Goal: Transaction & Acquisition: Subscribe to service/newsletter

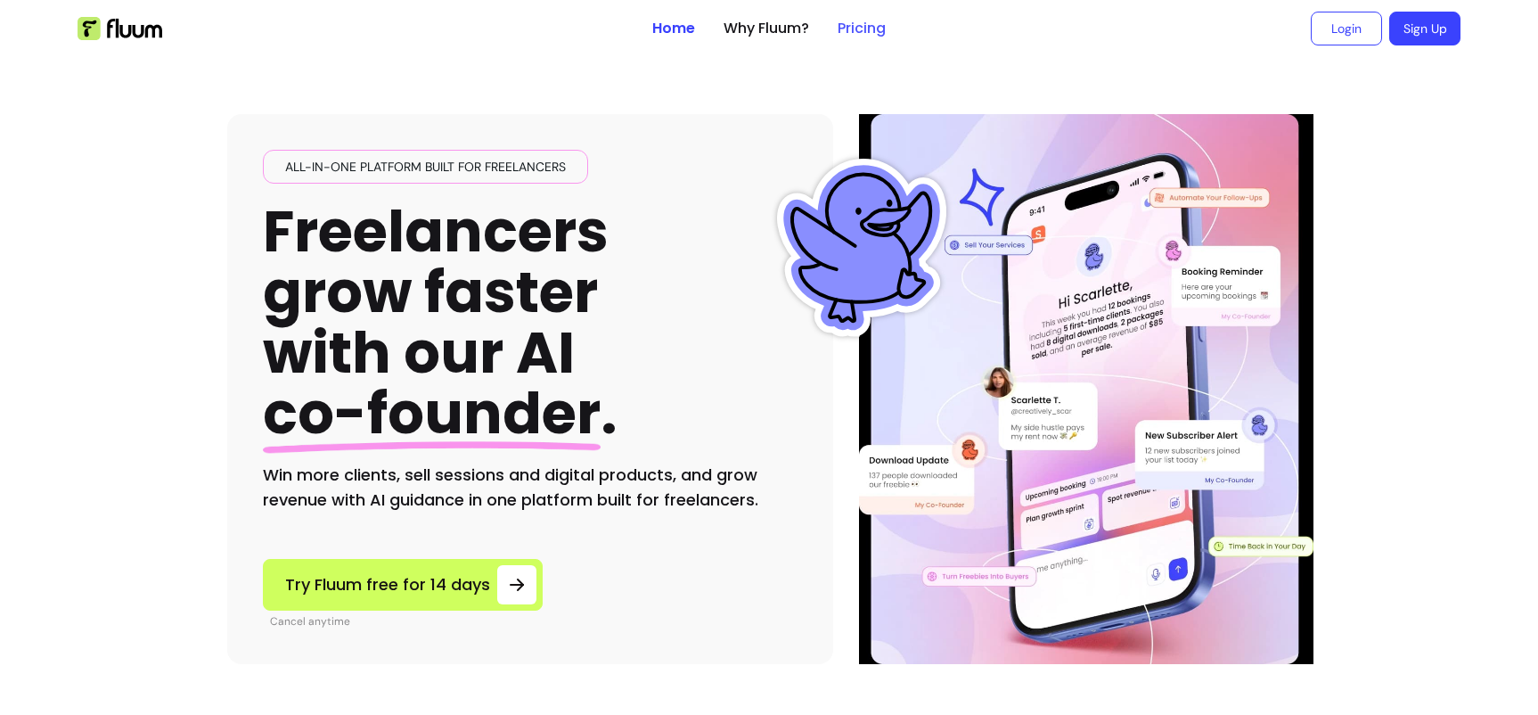
click at [867, 30] on link "Pricing" at bounding box center [862, 28] width 48 height 21
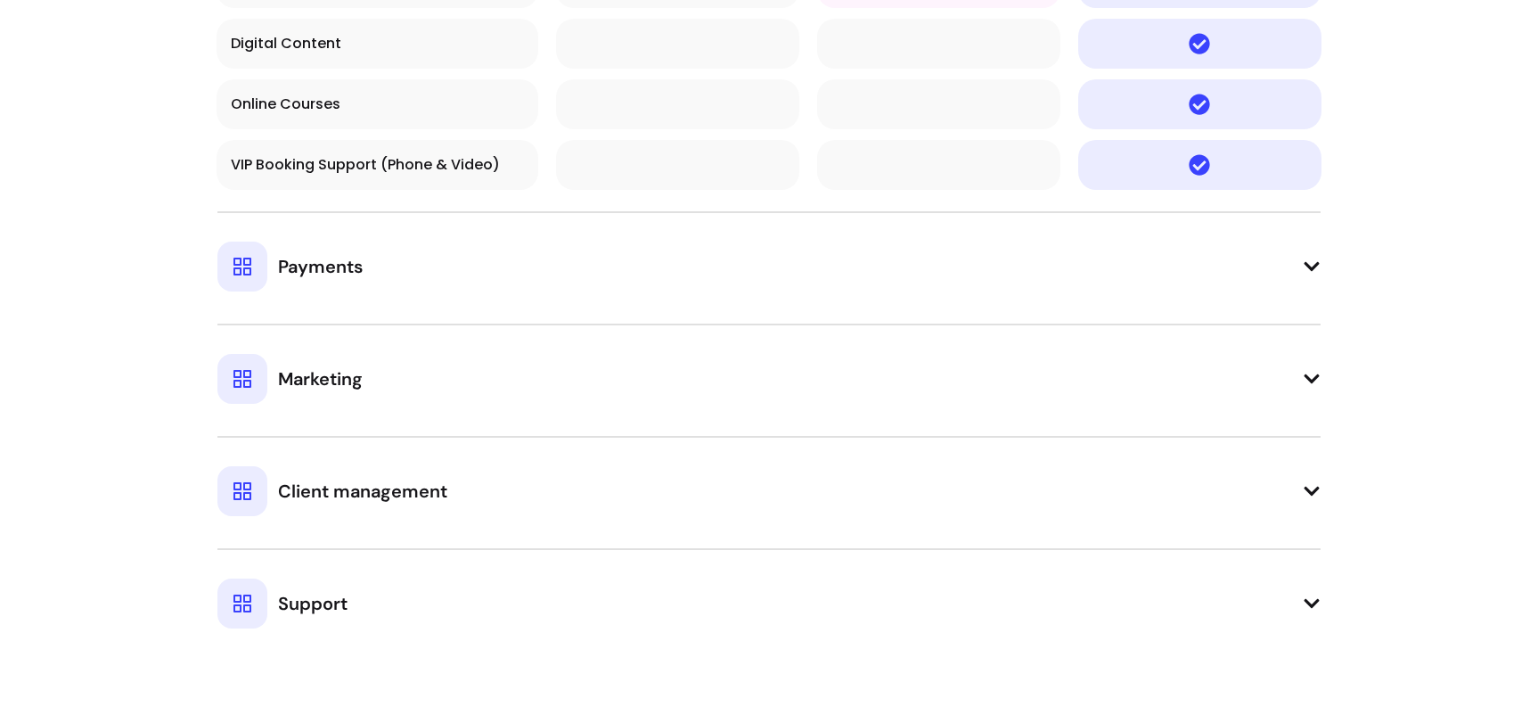
scroll to position [1916, 0]
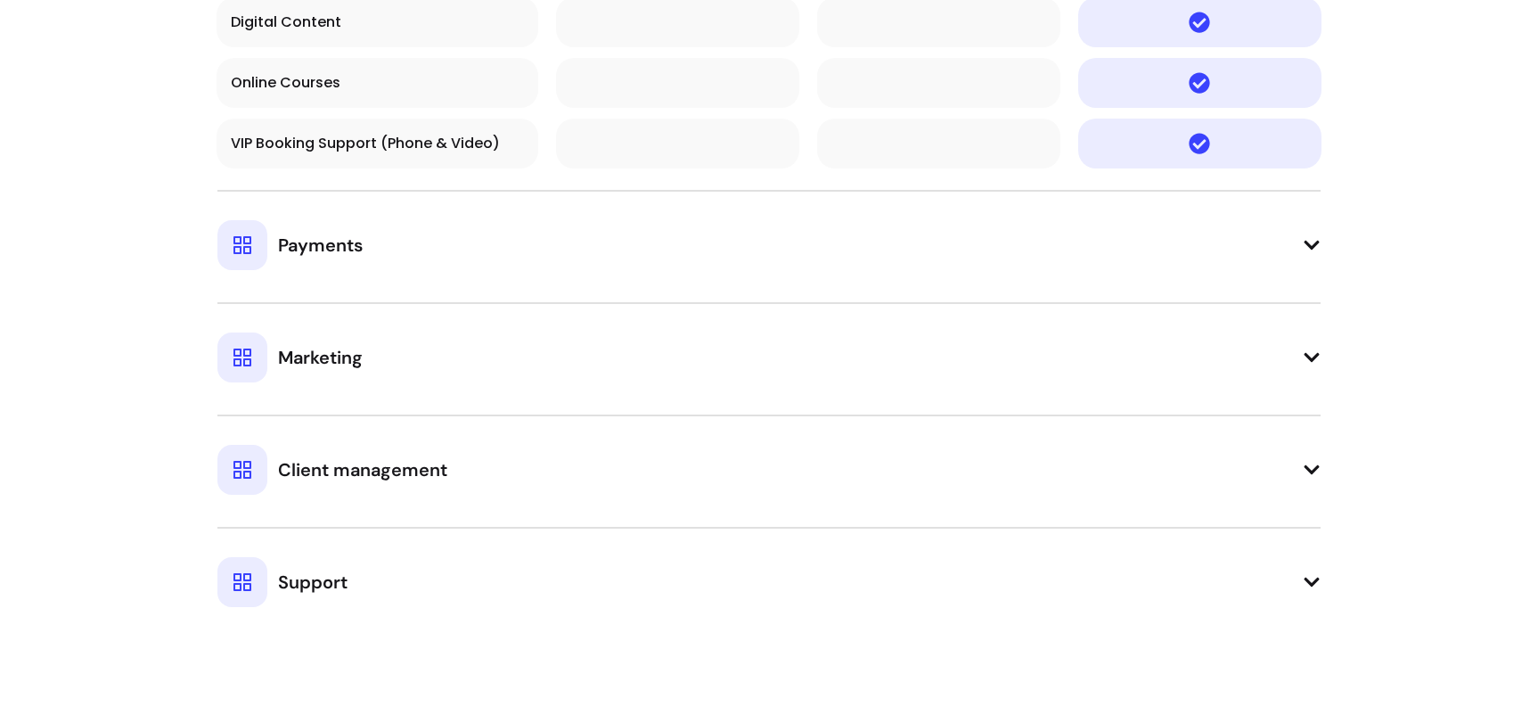
click at [854, 274] on td "Payments" at bounding box center [769, 230] width 1105 height 102
click at [1315, 245] on icon at bounding box center [1311, 245] width 15 height 9
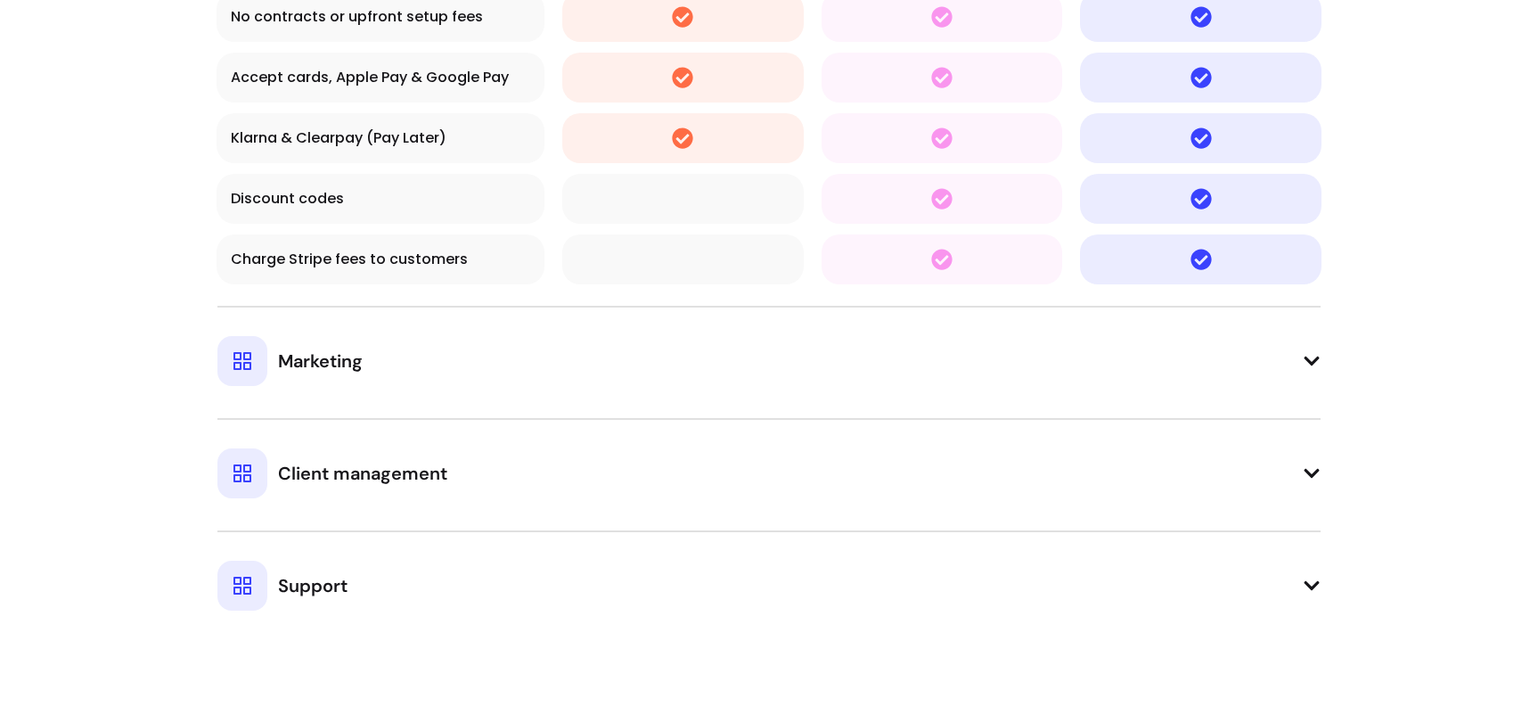
scroll to position [2659, 0]
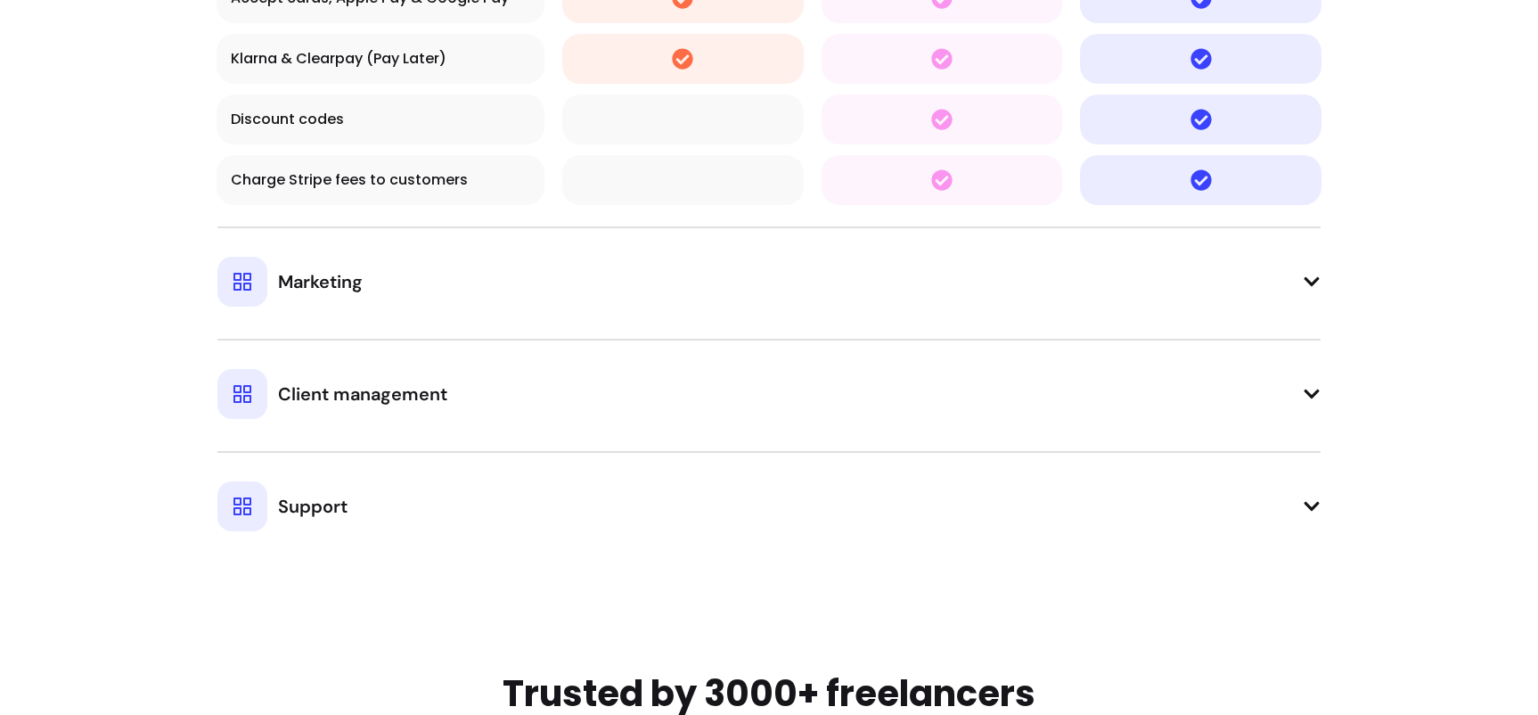
click at [1307, 280] on icon at bounding box center [1311, 281] width 15 height 9
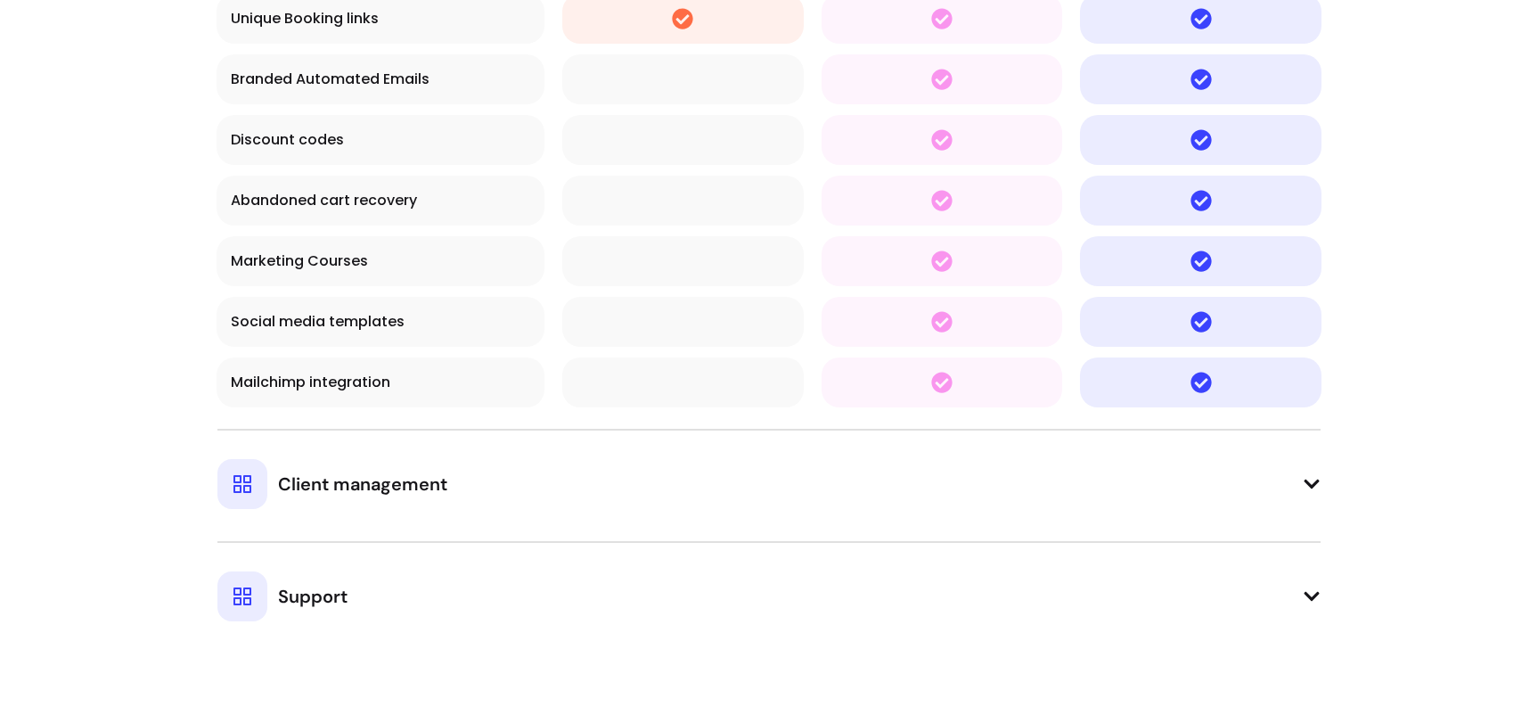
scroll to position [3118, 0]
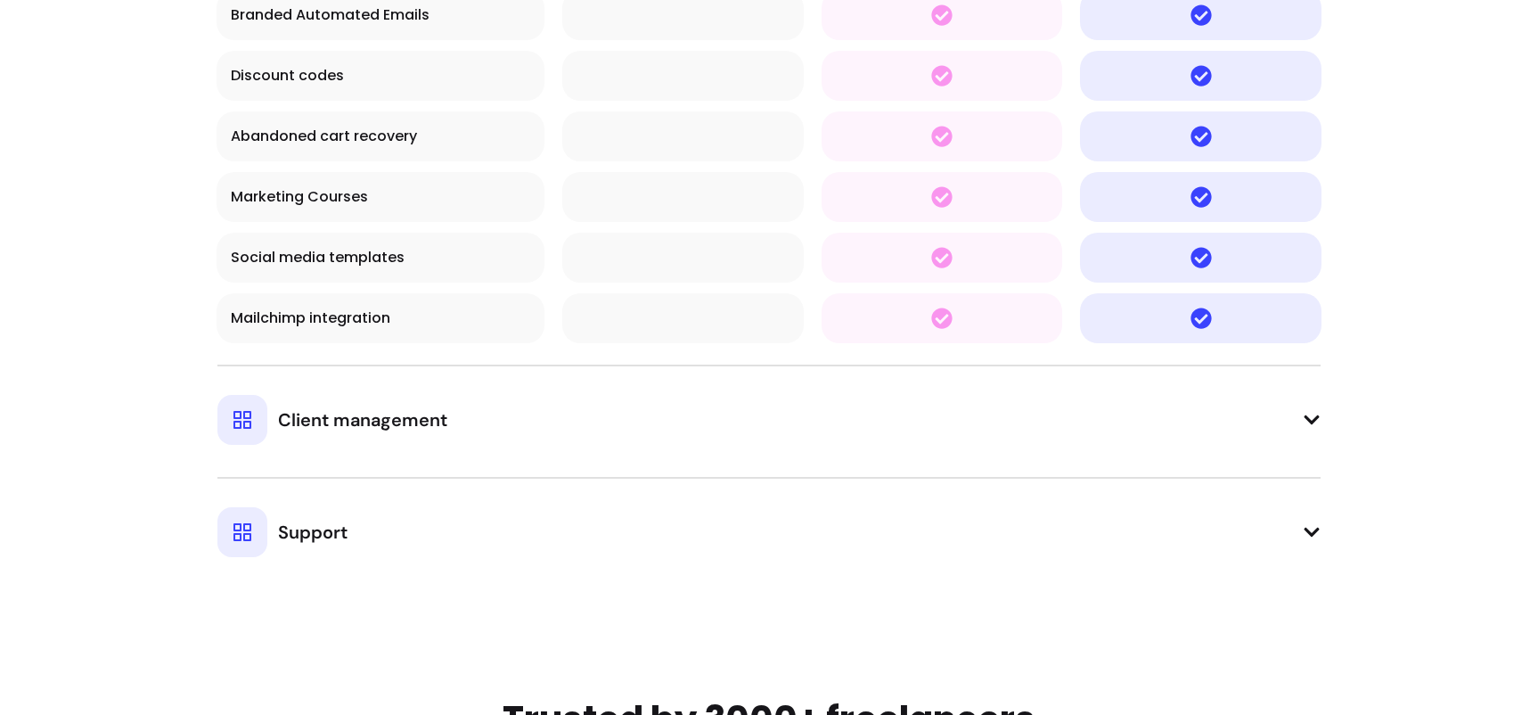
click at [1310, 415] on icon at bounding box center [1312, 420] width 18 height 18
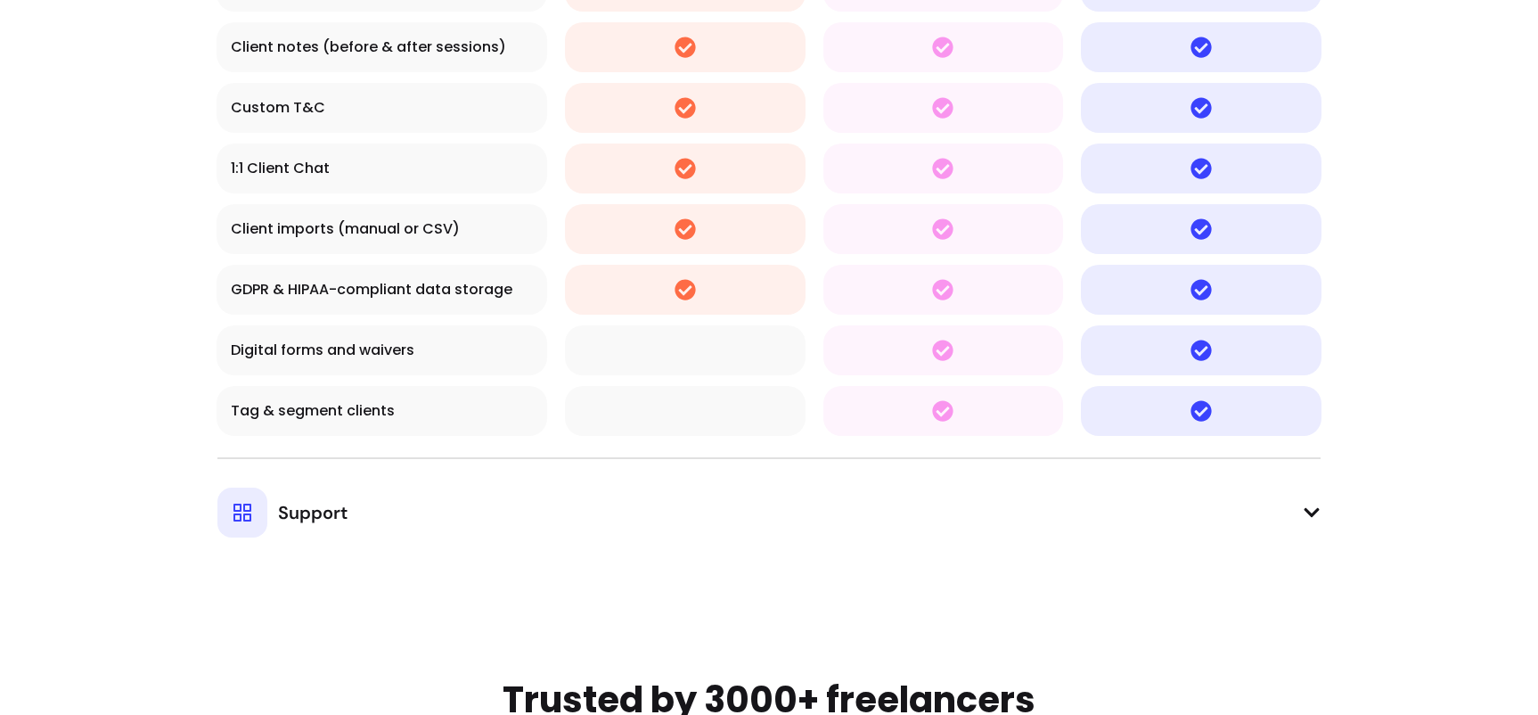
scroll to position [3702, 0]
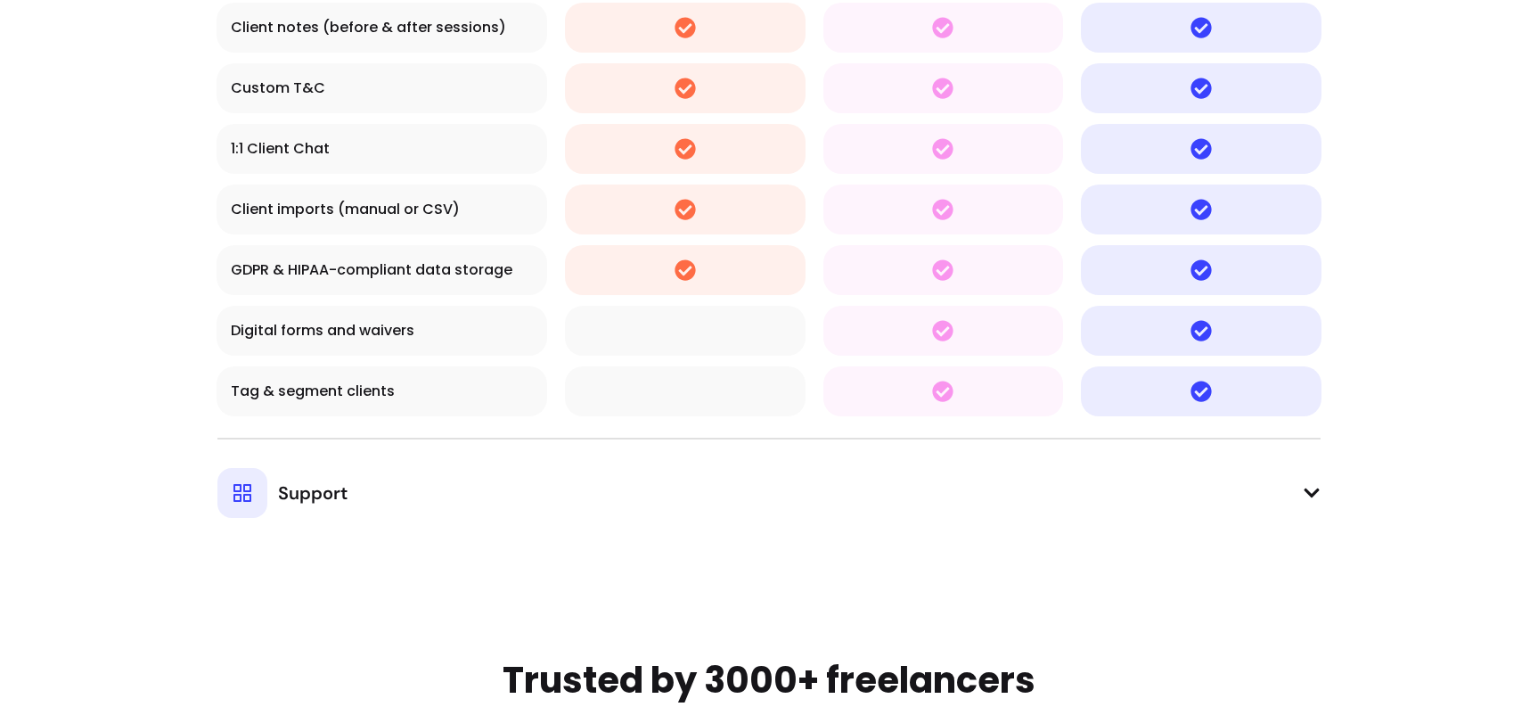
click at [1303, 489] on icon at bounding box center [1312, 493] width 18 height 18
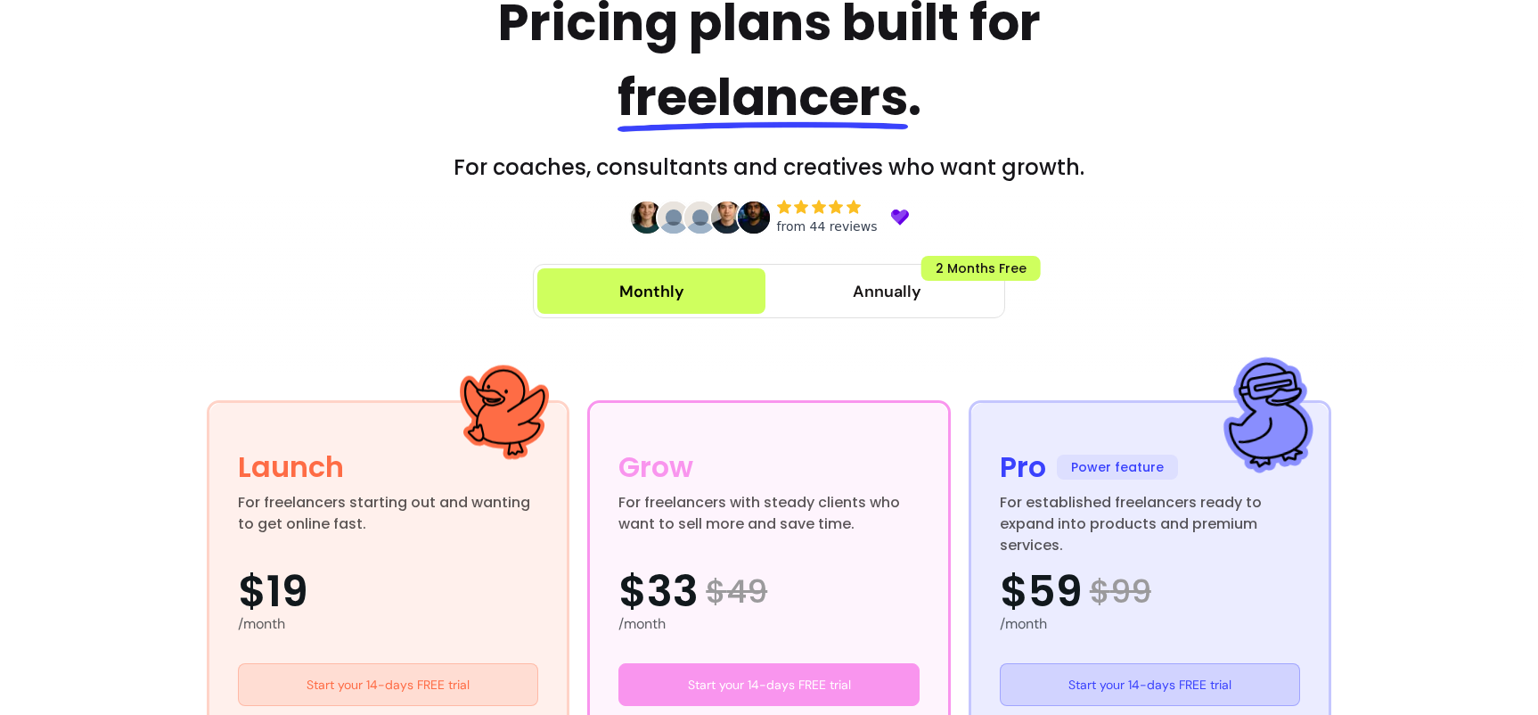
scroll to position [311, 0]
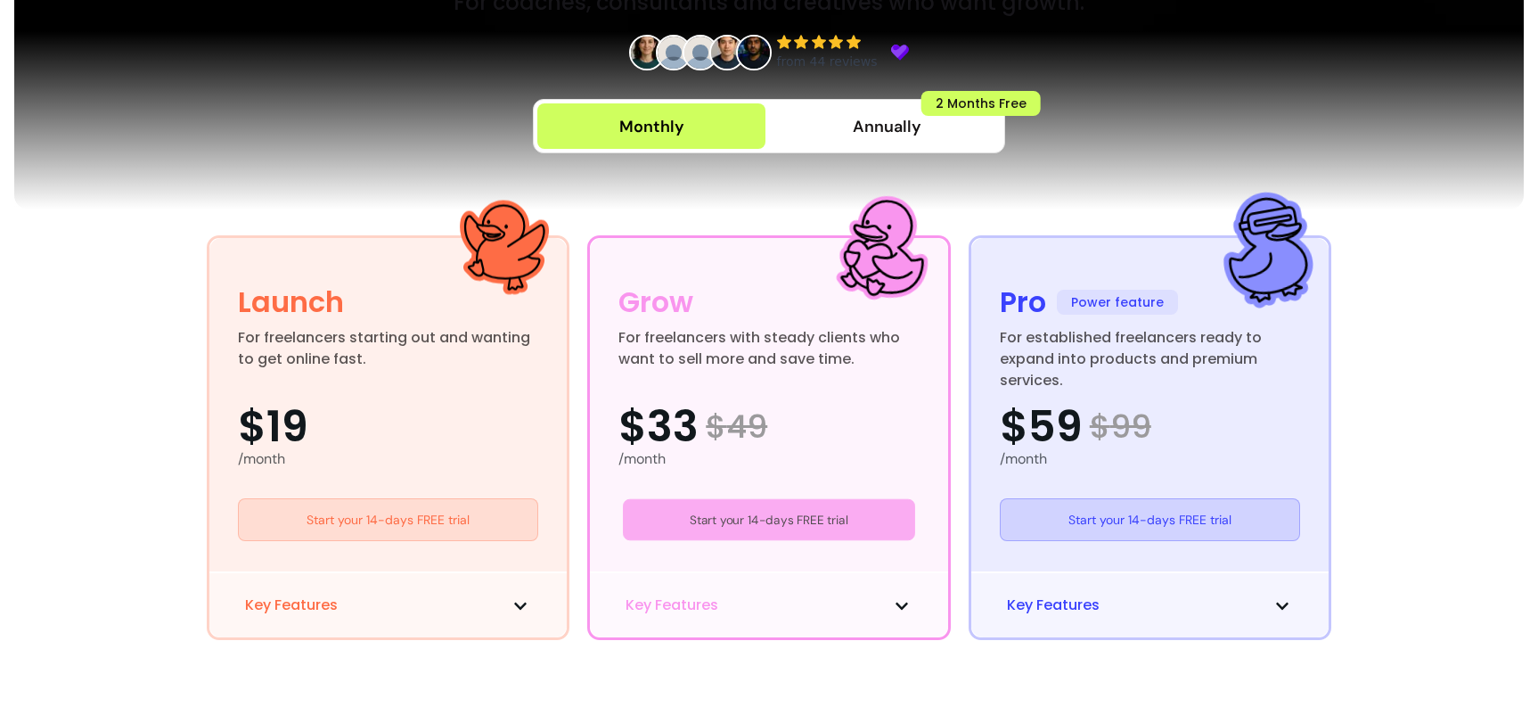
click at [818, 521] on link "Start your 14-days FREE trial" at bounding box center [768, 520] width 291 height 42
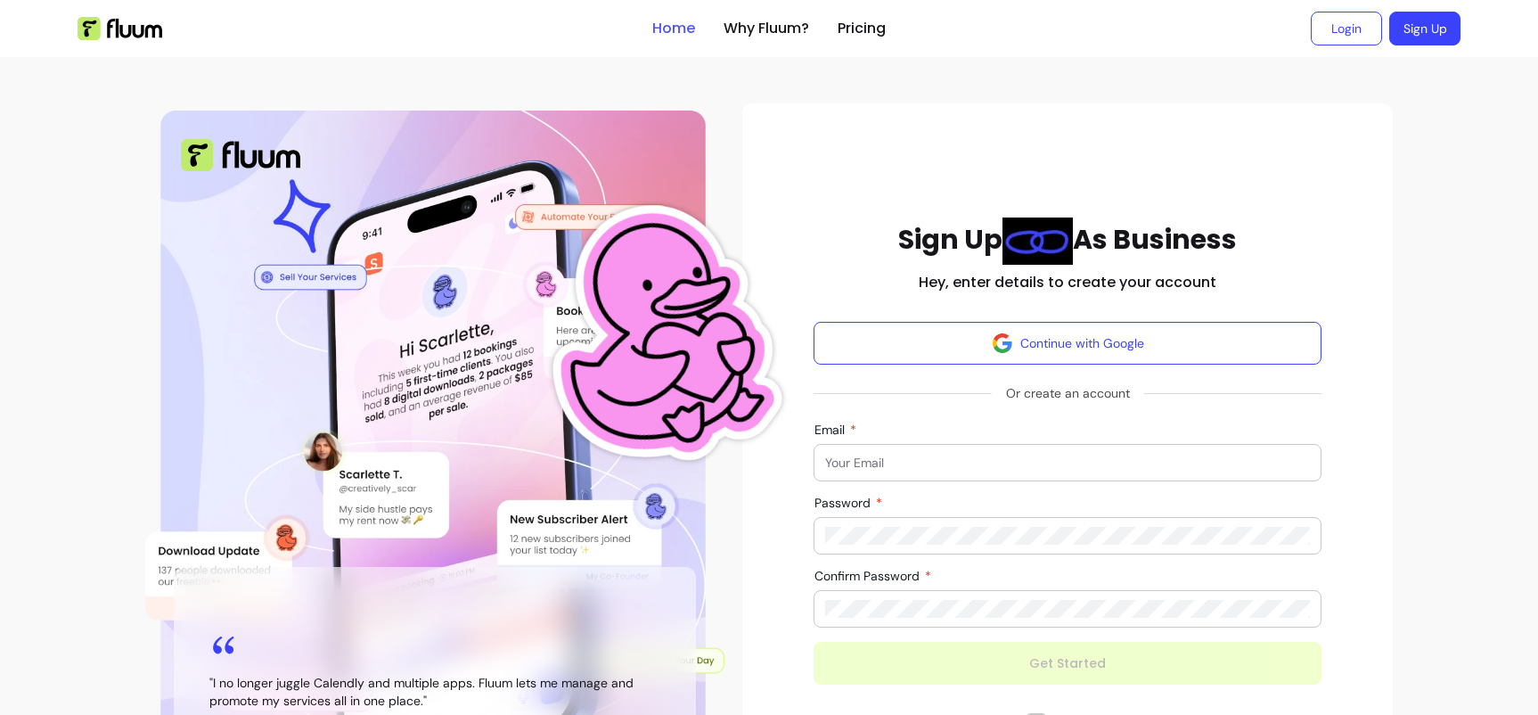
click at [676, 26] on link "Home" at bounding box center [673, 28] width 43 height 21
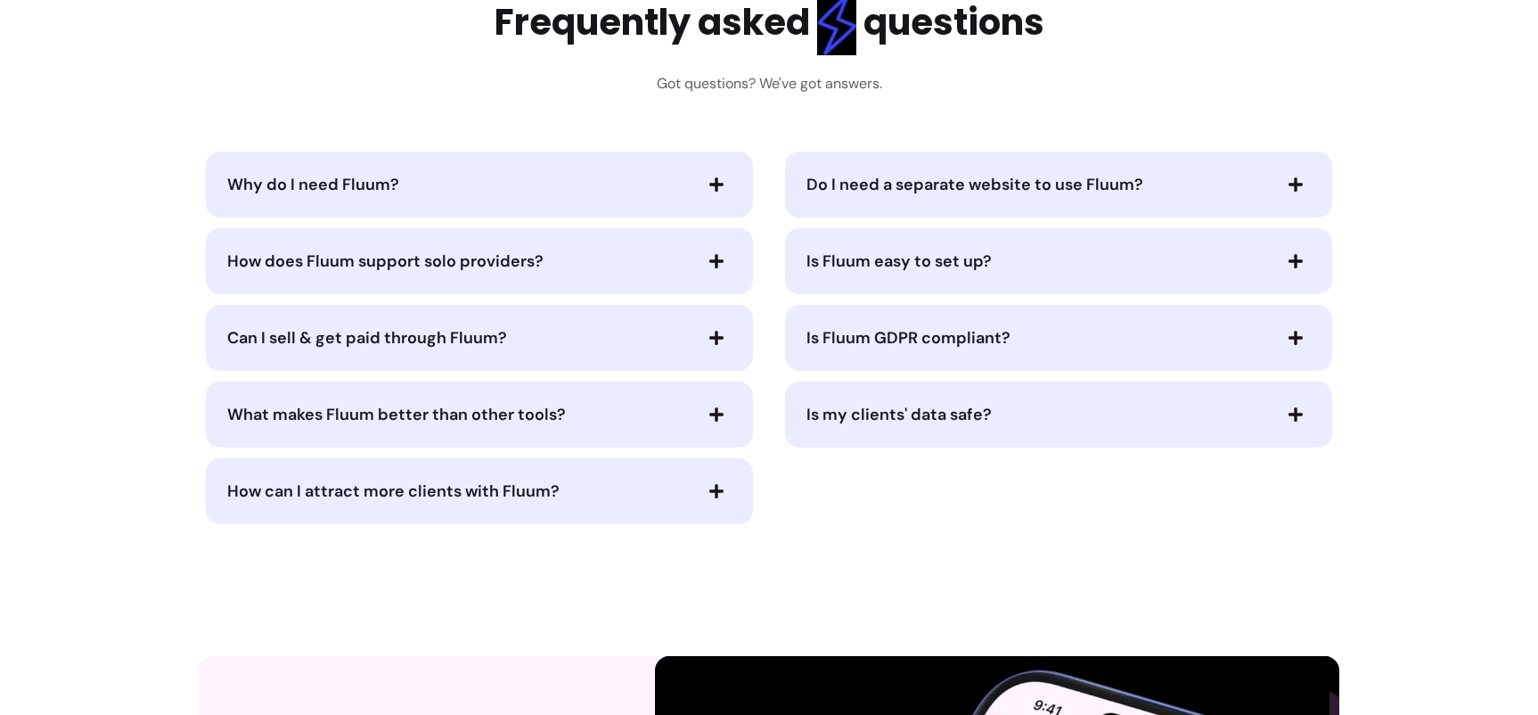
scroll to position [3680, 0]
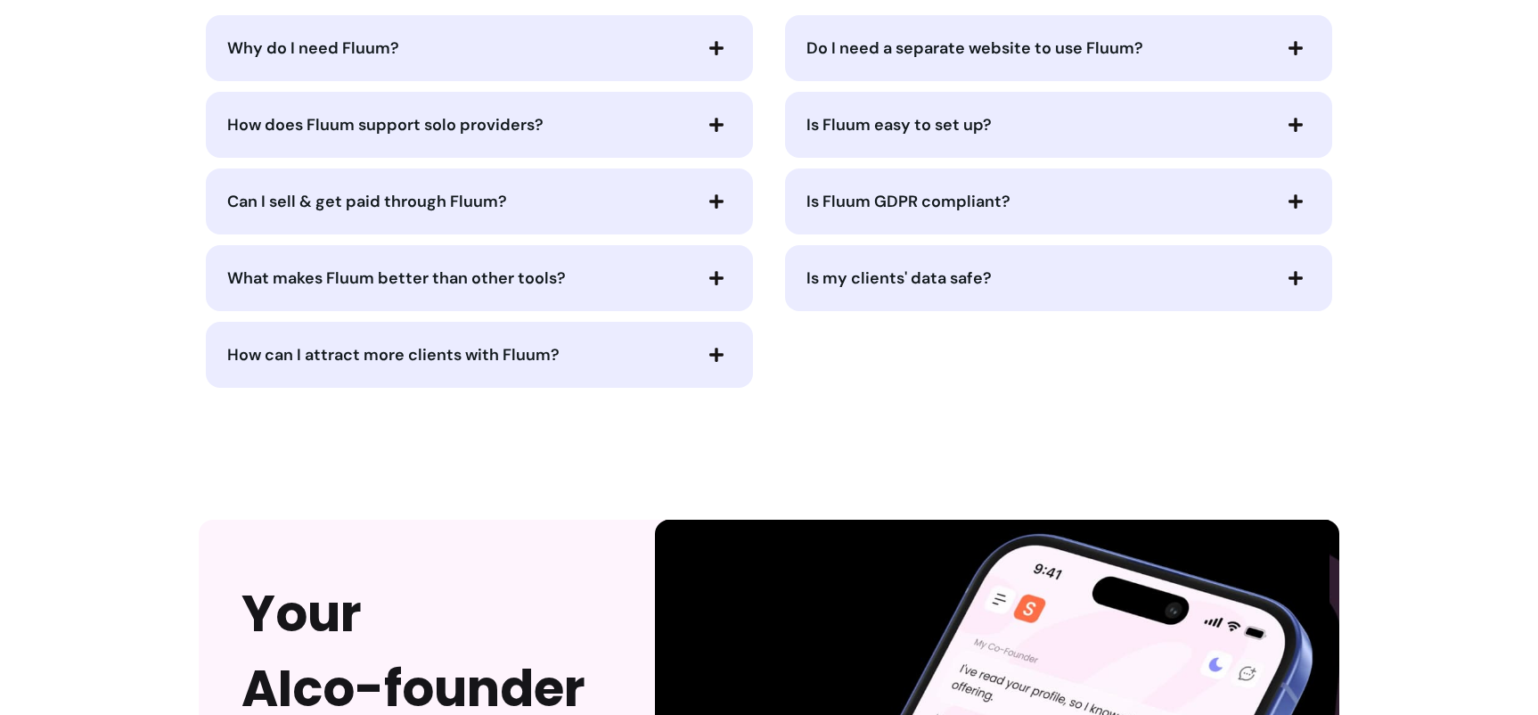
click at [818, 57] on span "Do I need a separate website to use Fluum?" at bounding box center [975, 47] width 337 height 21
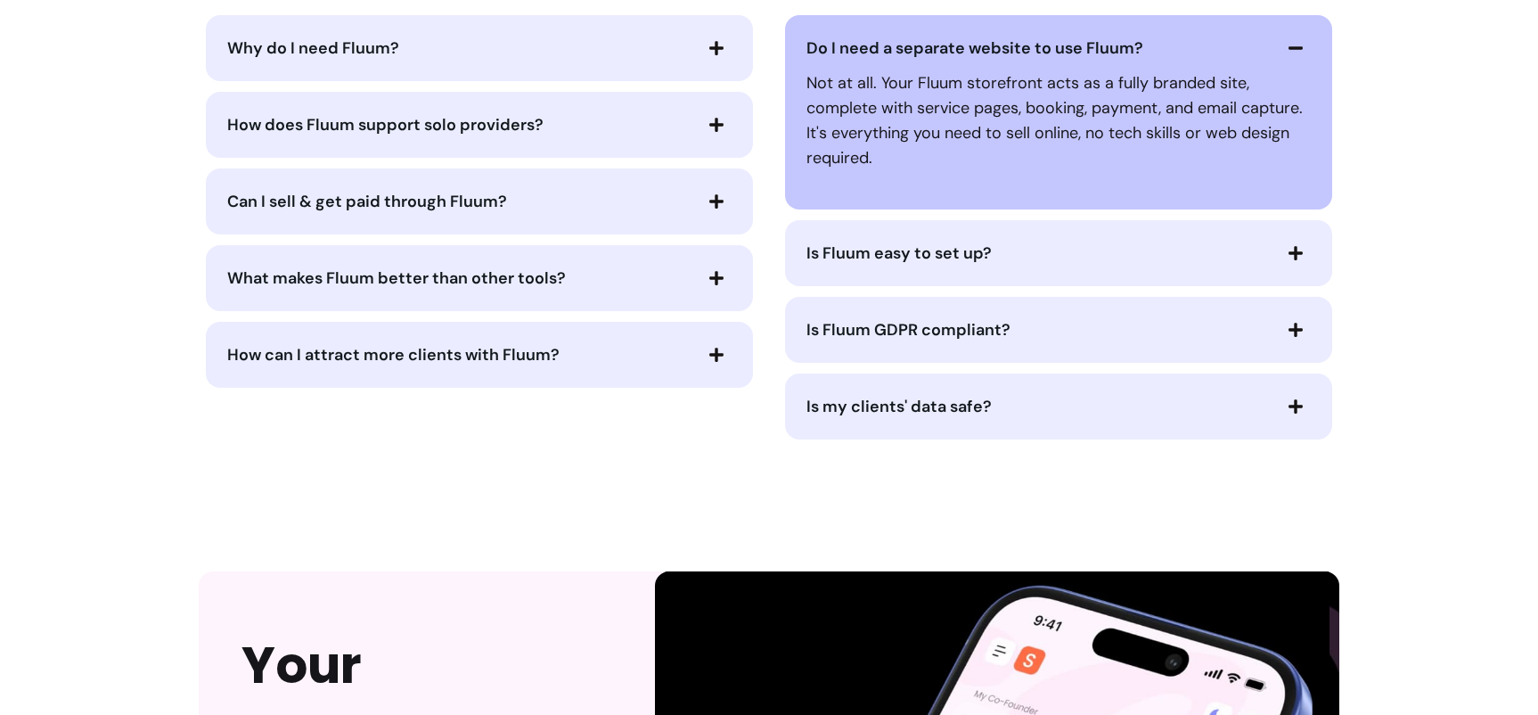
click at [818, 57] on span "Do I need a separate website to use Fluum?" at bounding box center [975, 47] width 337 height 21
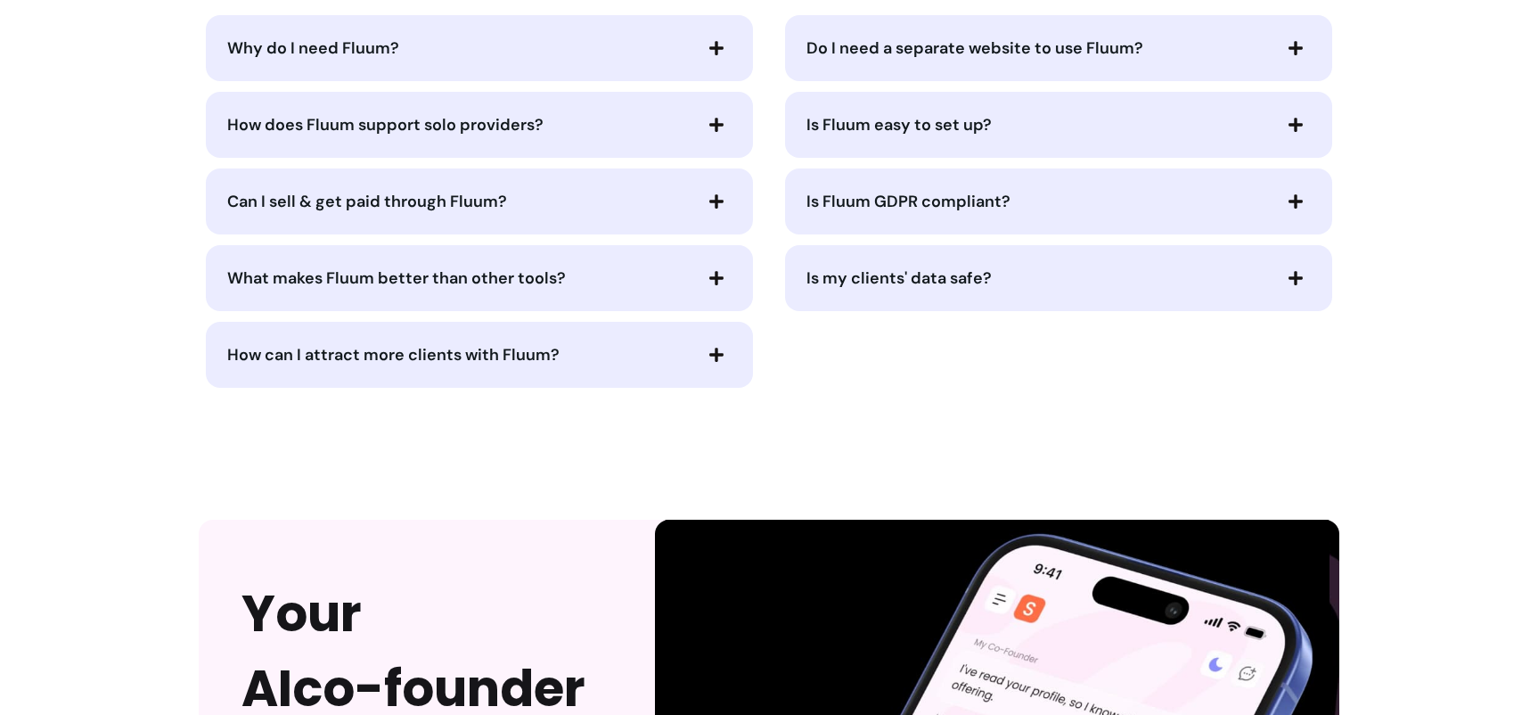
click at [823, 78] on div "Do I need a separate website to use Fluum?" at bounding box center [1058, 48] width 547 height 66
click at [829, 115] on span "Is Fluum easy to set up?" at bounding box center [899, 124] width 185 height 21
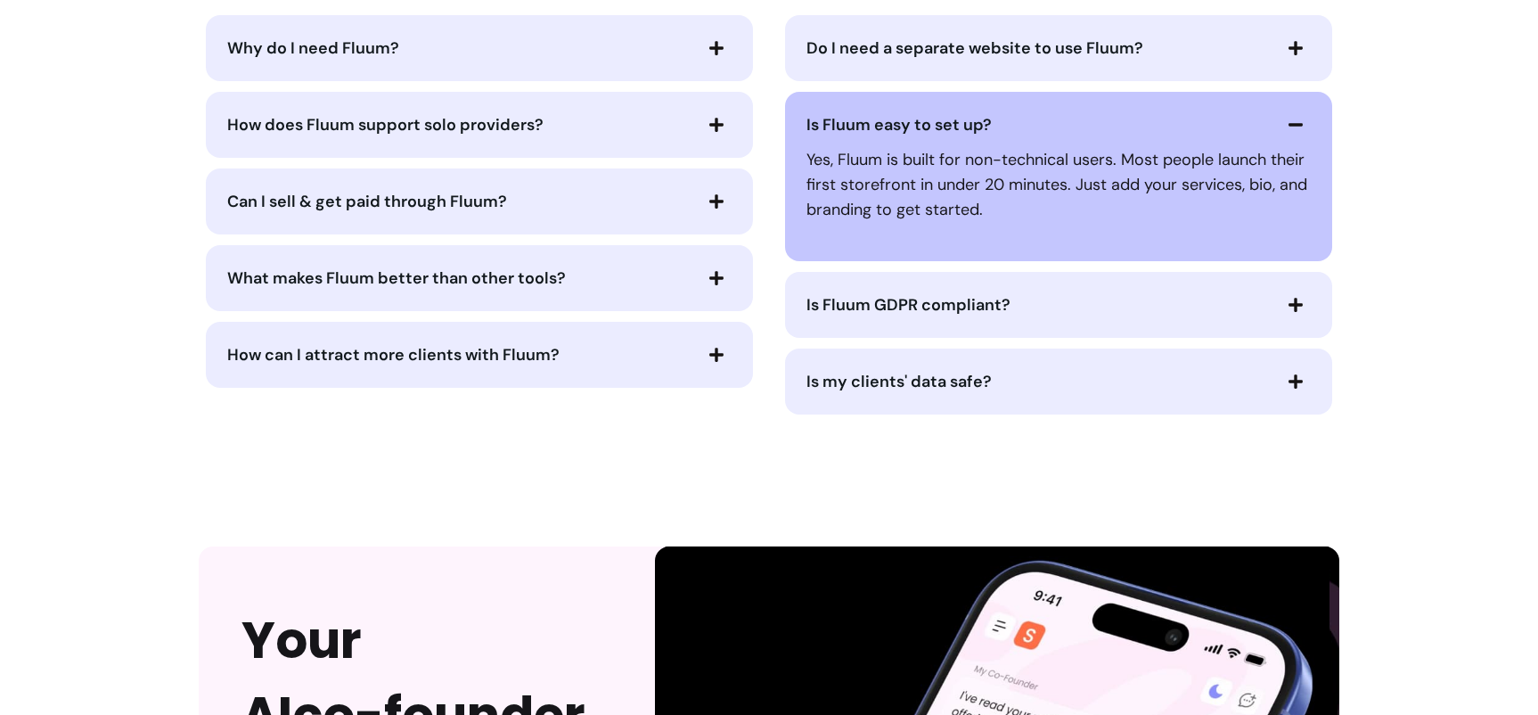
click at [829, 115] on span "Is Fluum easy to set up?" at bounding box center [899, 124] width 185 height 21
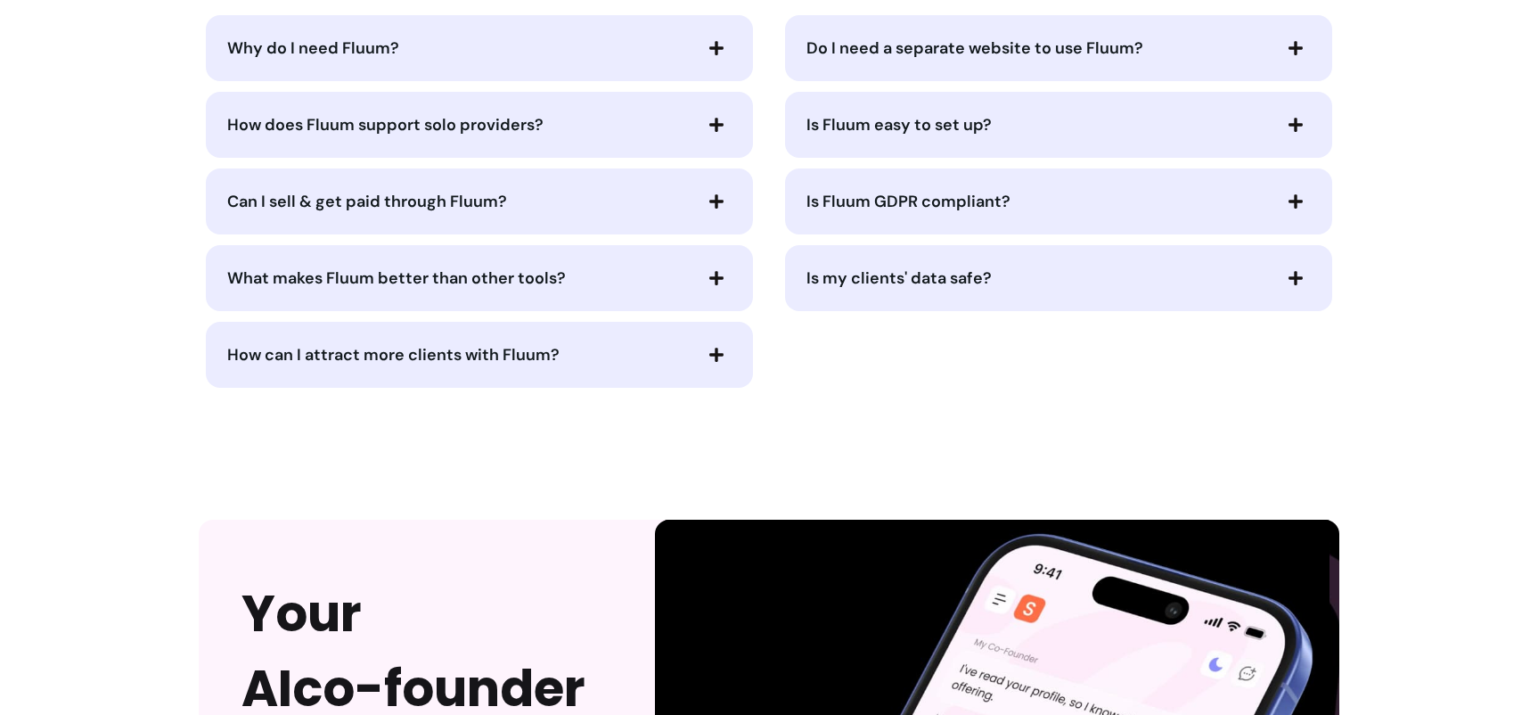
click at [841, 205] on span "Is Fluum GDPR compliant?" at bounding box center [909, 201] width 204 height 21
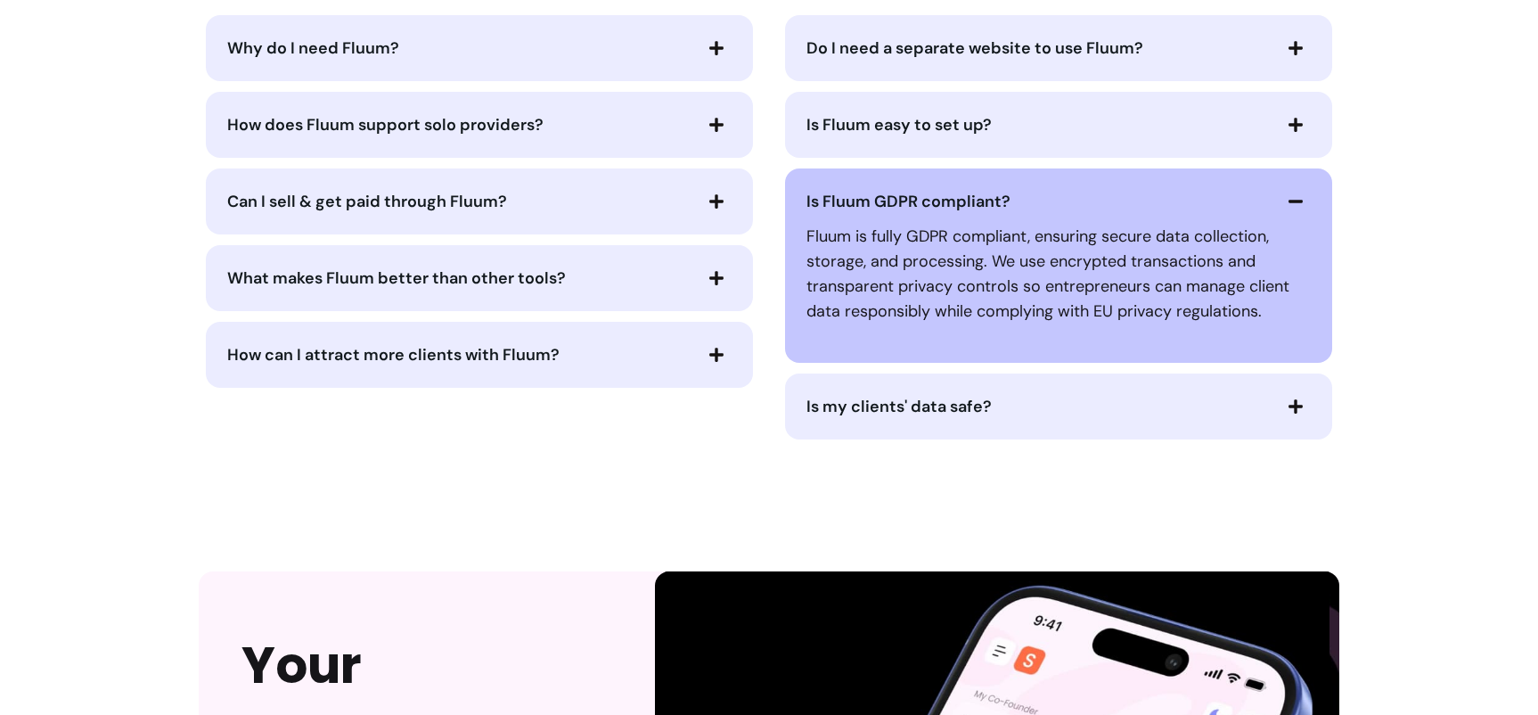
click at [843, 202] on span "Is Fluum GDPR compliant?" at bounding box center [909, 201] width 204 height 21
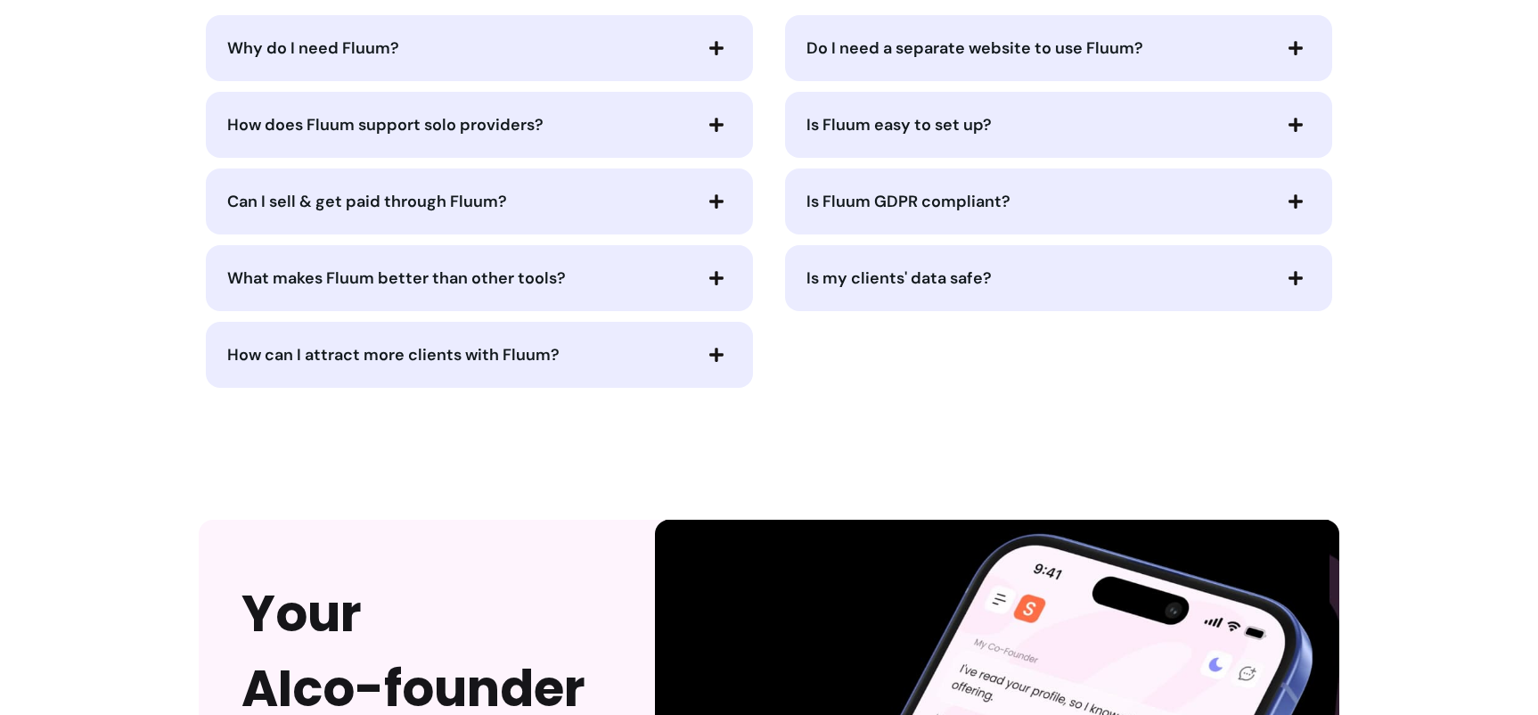
click at [630, 353] on span "How can I attract more clients with Fluum?" at bounding box center [458, 354] width 463 height 25
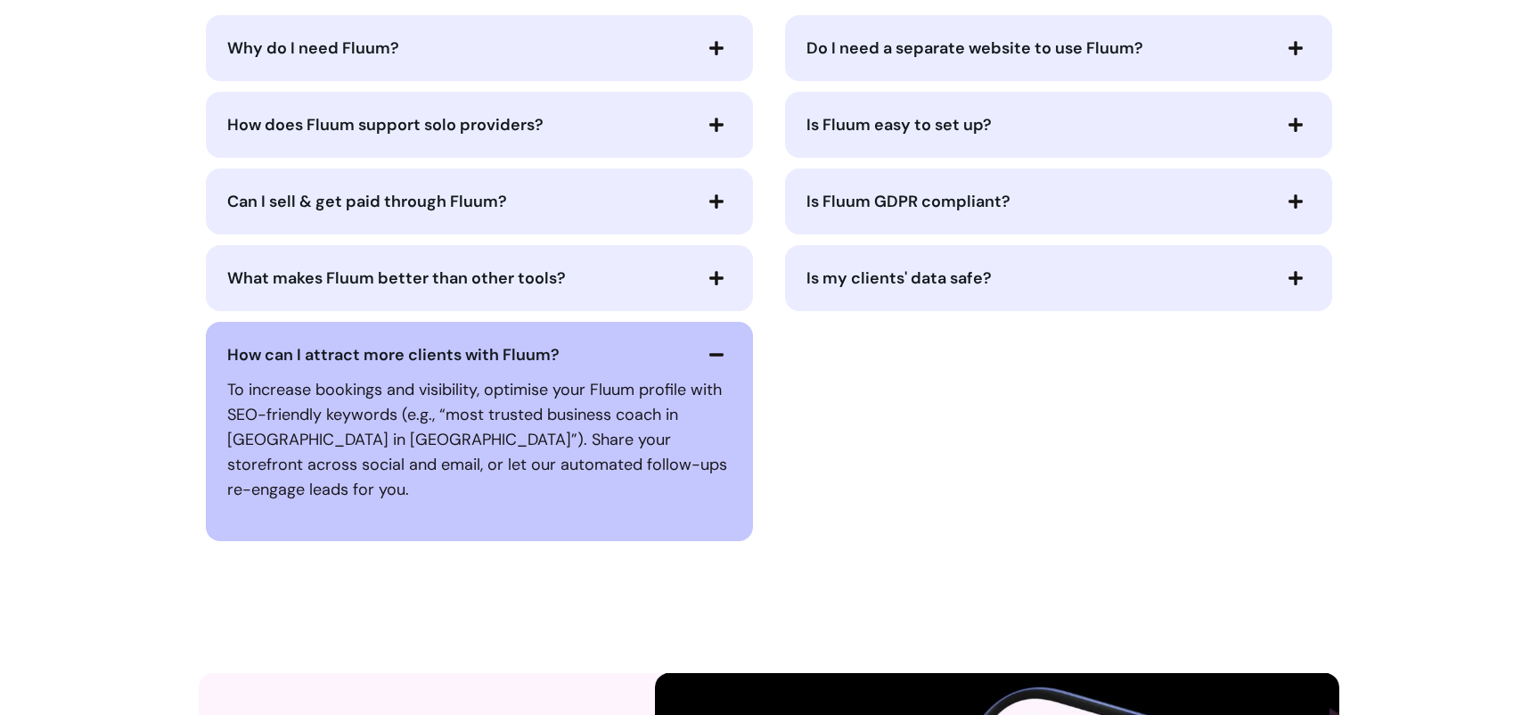
click at [630, 353] on span "How can I attract more clients with Fluum?" at bounding box center [458, 354] width 463 height 25
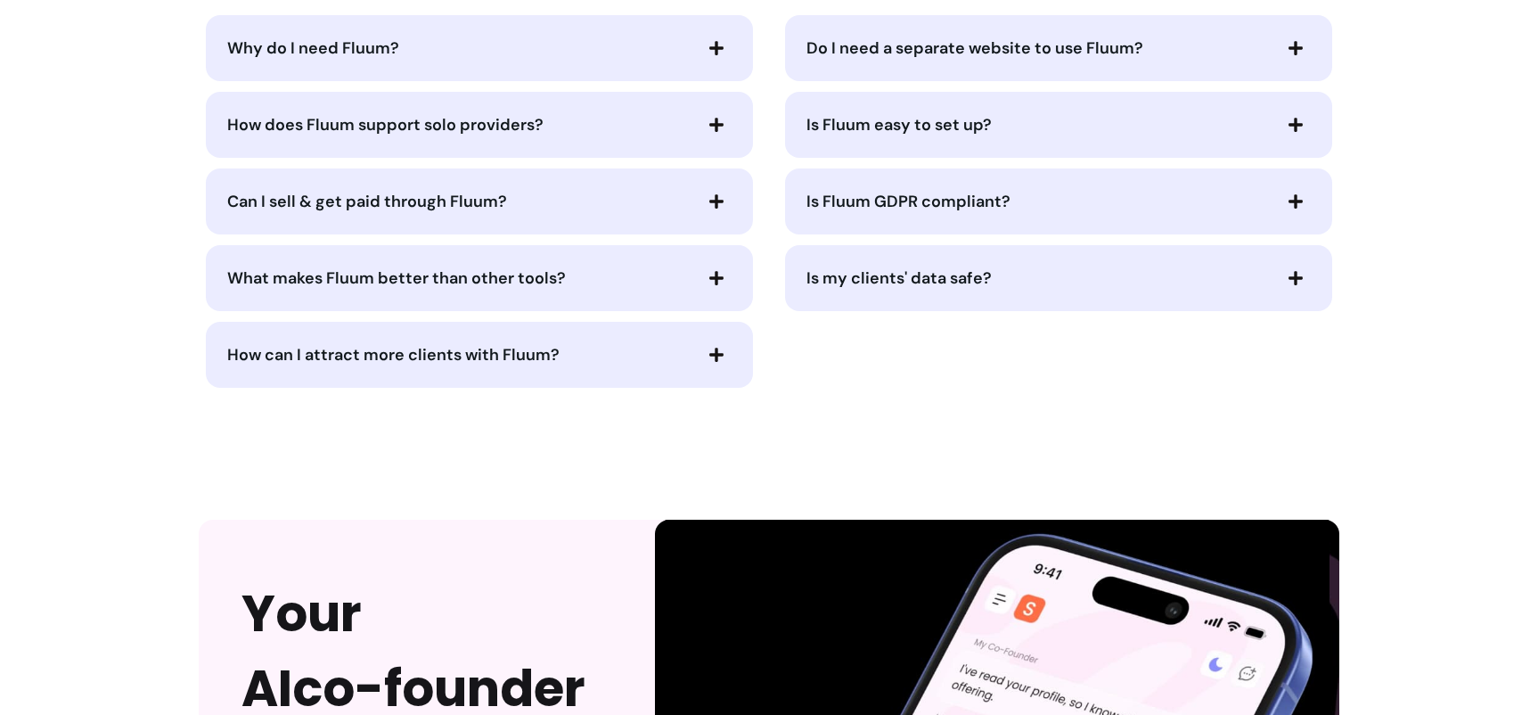
click at [619, 302] on div "What makes Fluum better than other tools?" at bounding box center [479, 278] width 547 height 66
click at [617, 279] on span "What makes Fluum better than other tools?" at bounding box center [458, 278] width 463 height 25
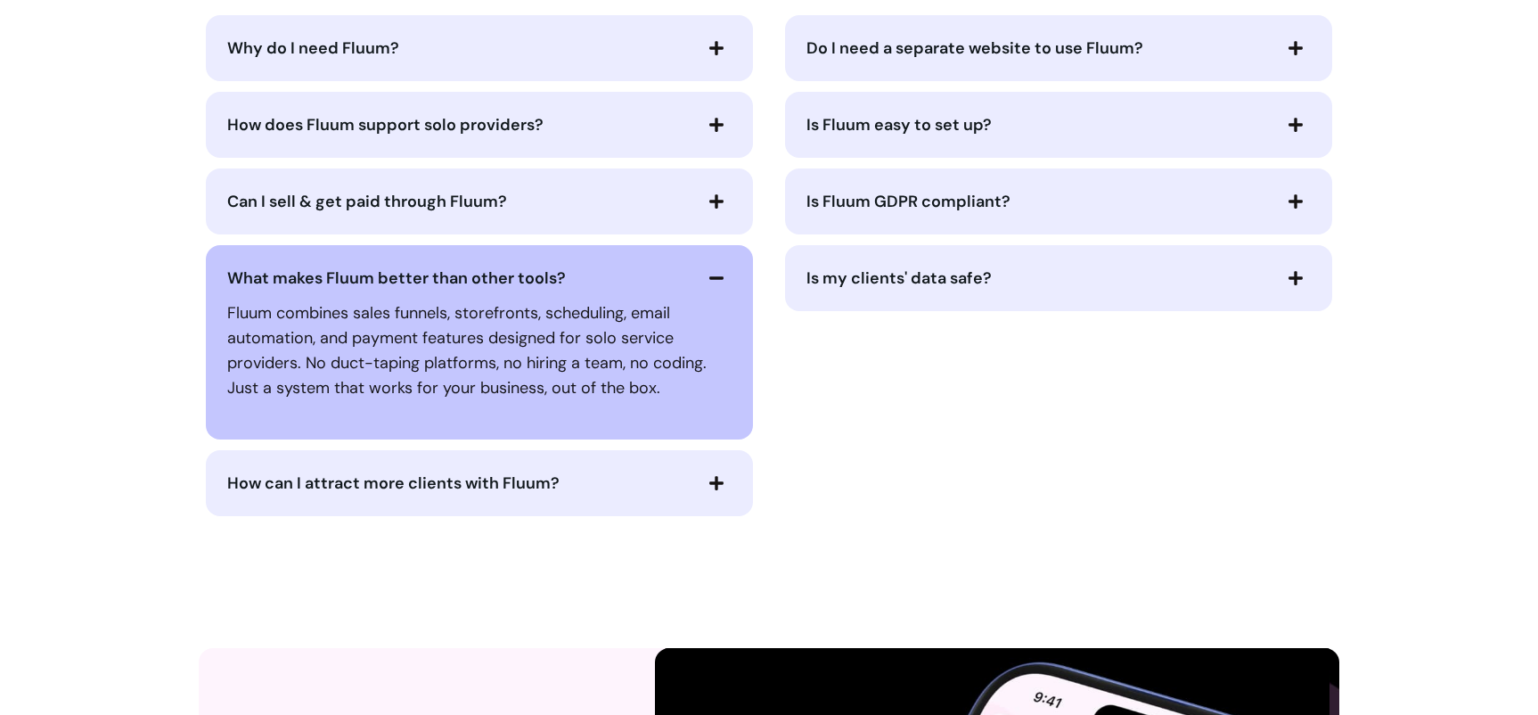
click at [616, 278] on span "What makes Fluum better than other tools?" at bounding box center [458, 278] width 463 height 25
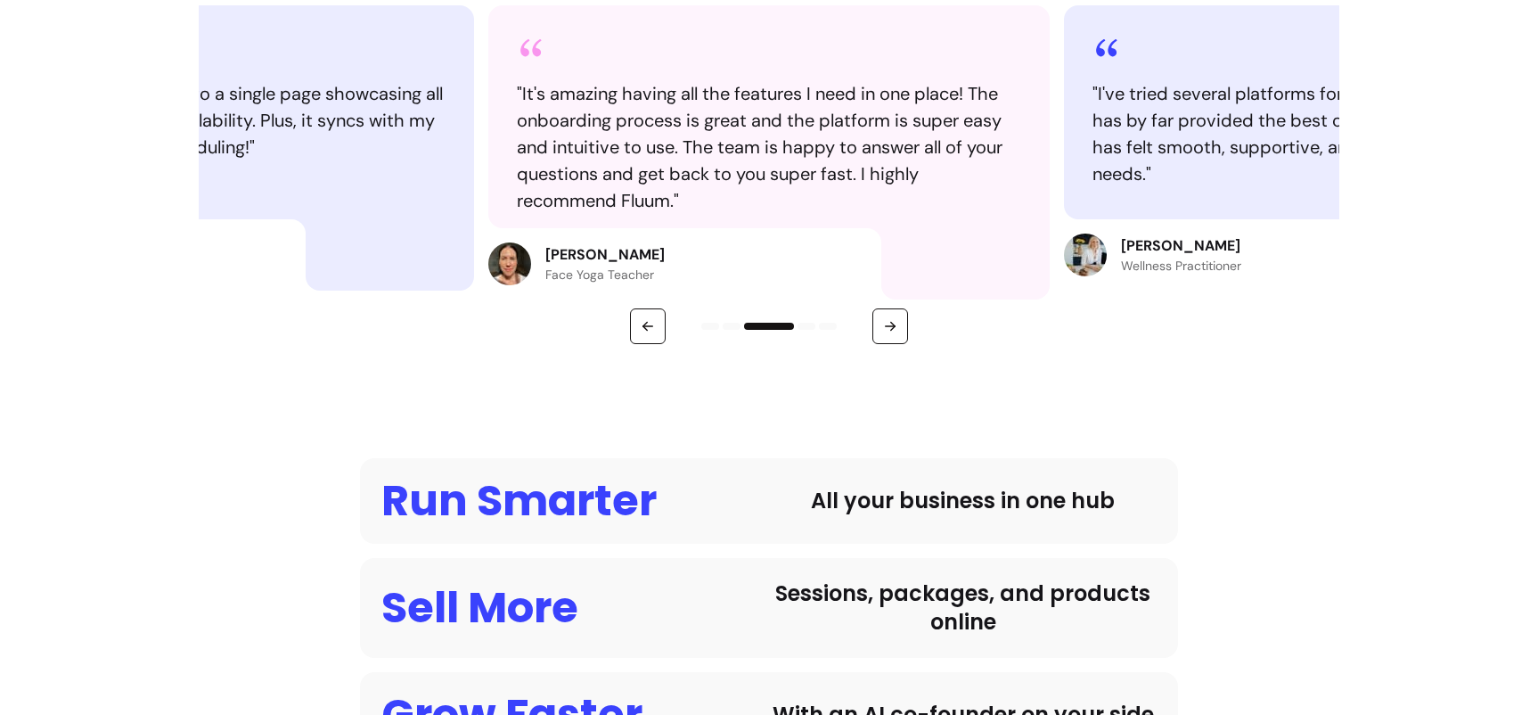
scroll to position [0, 0]
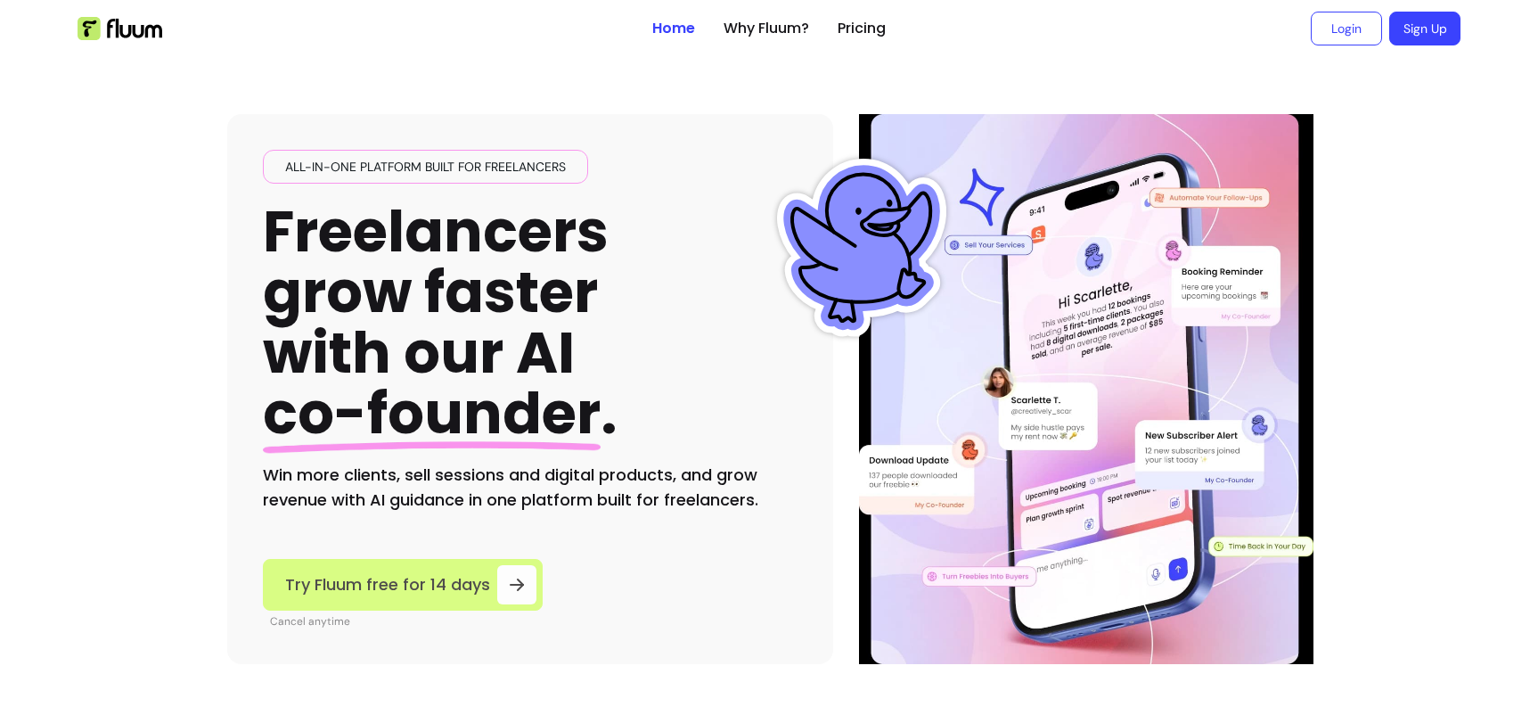
click at [476, 579] on span "Try Fluum free for 14 days" at bounding box center [387, 584] width 205 height 25
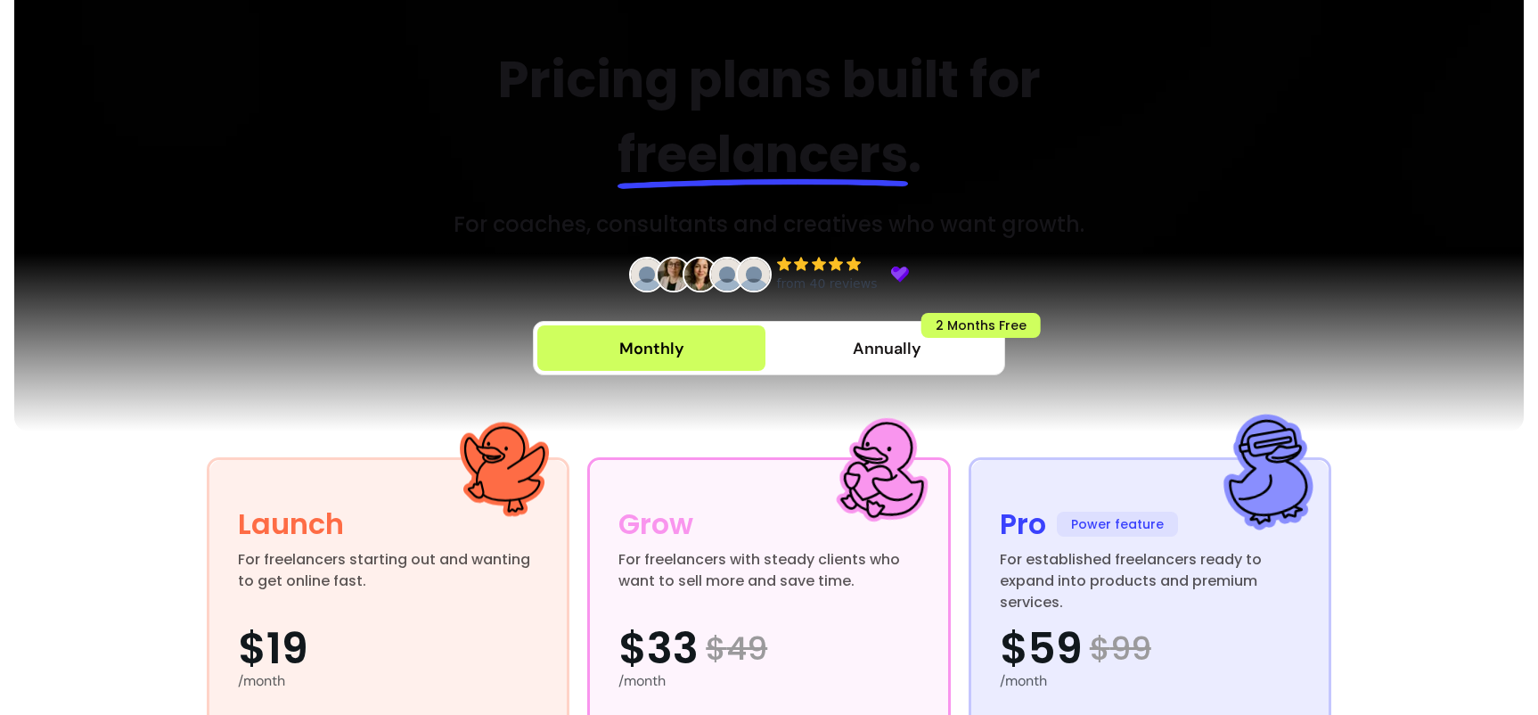
scroll to position [230, 0]
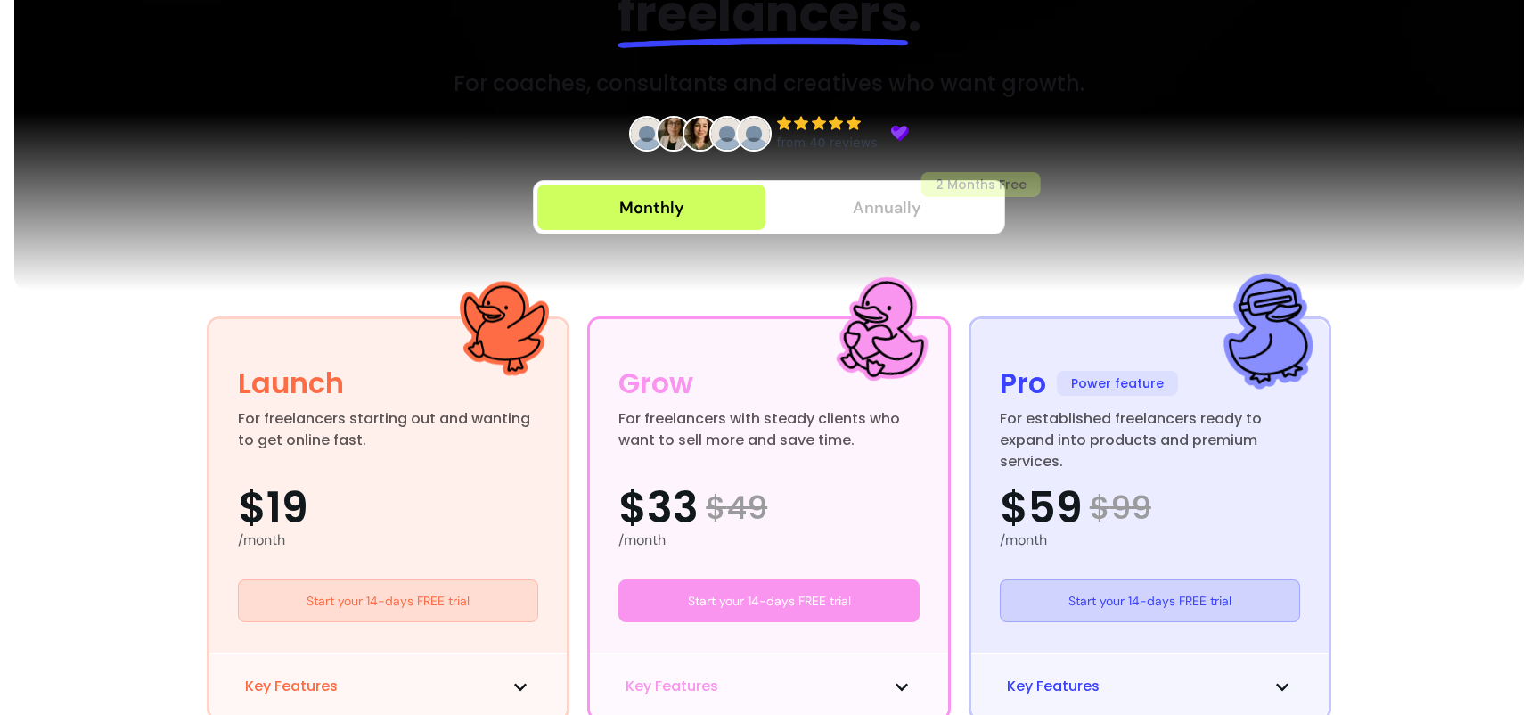
click at [813, 222] on button "Annually 2 Months Free" at bounding box center [887, 206] width 228 height 45
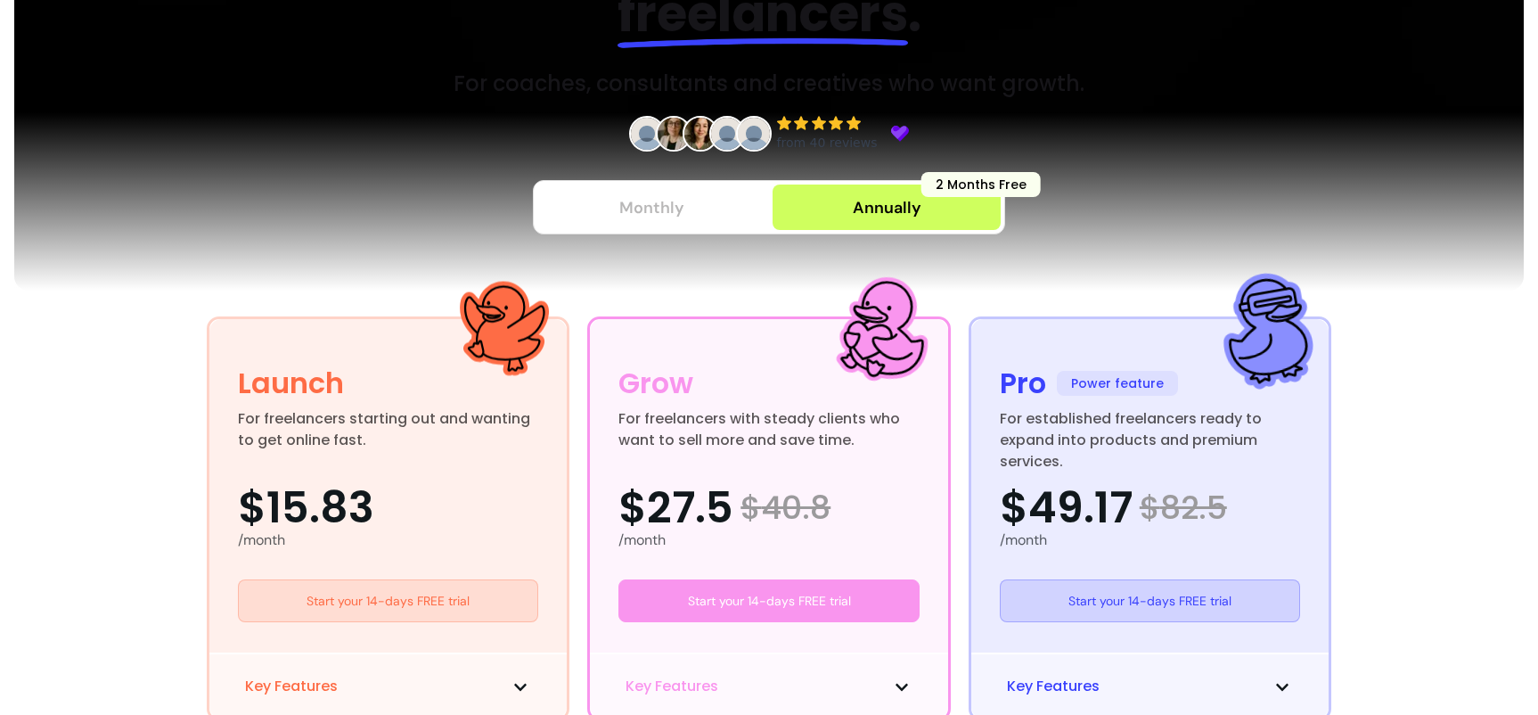
click at [732, 201] on button "Monthly" at bounding box center [651, 206] width 228 height 45
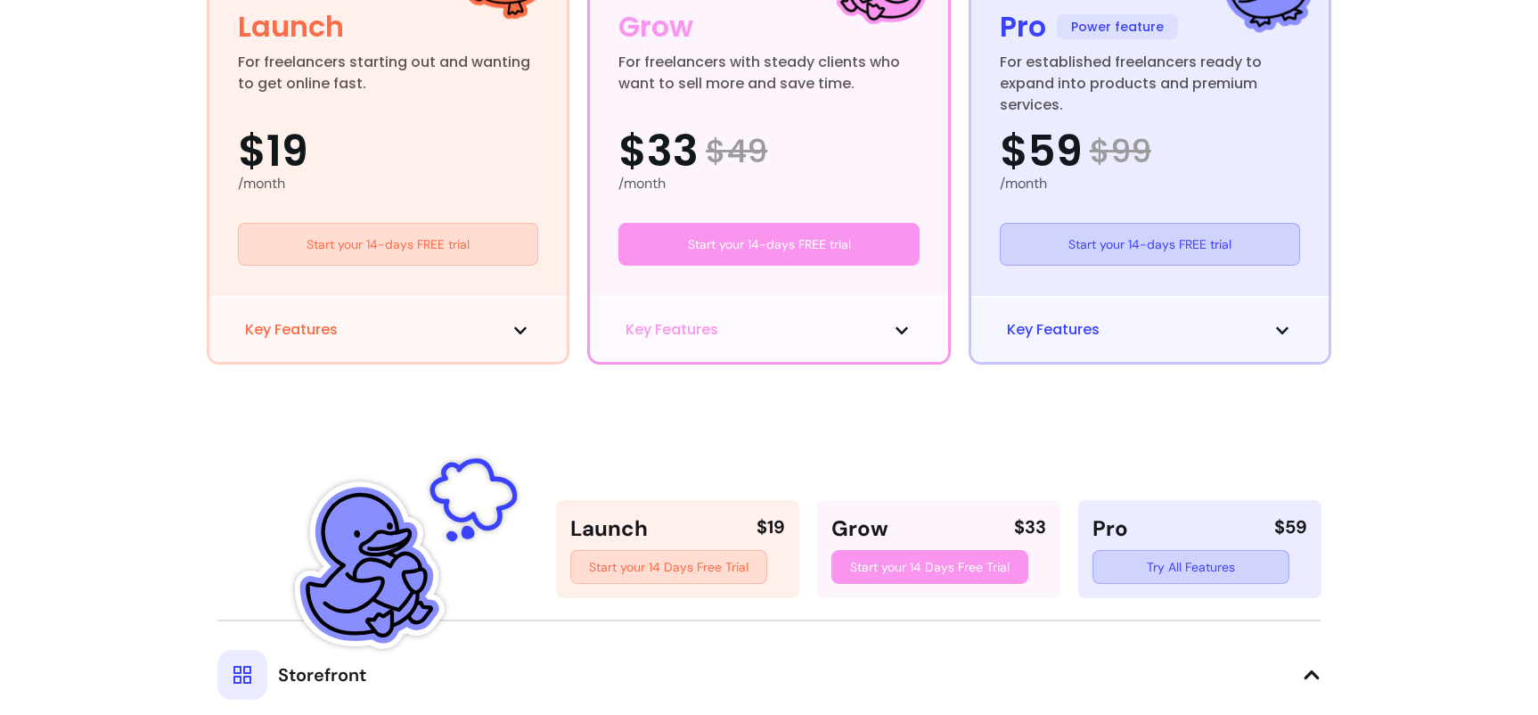
scroll to position [698, 0]
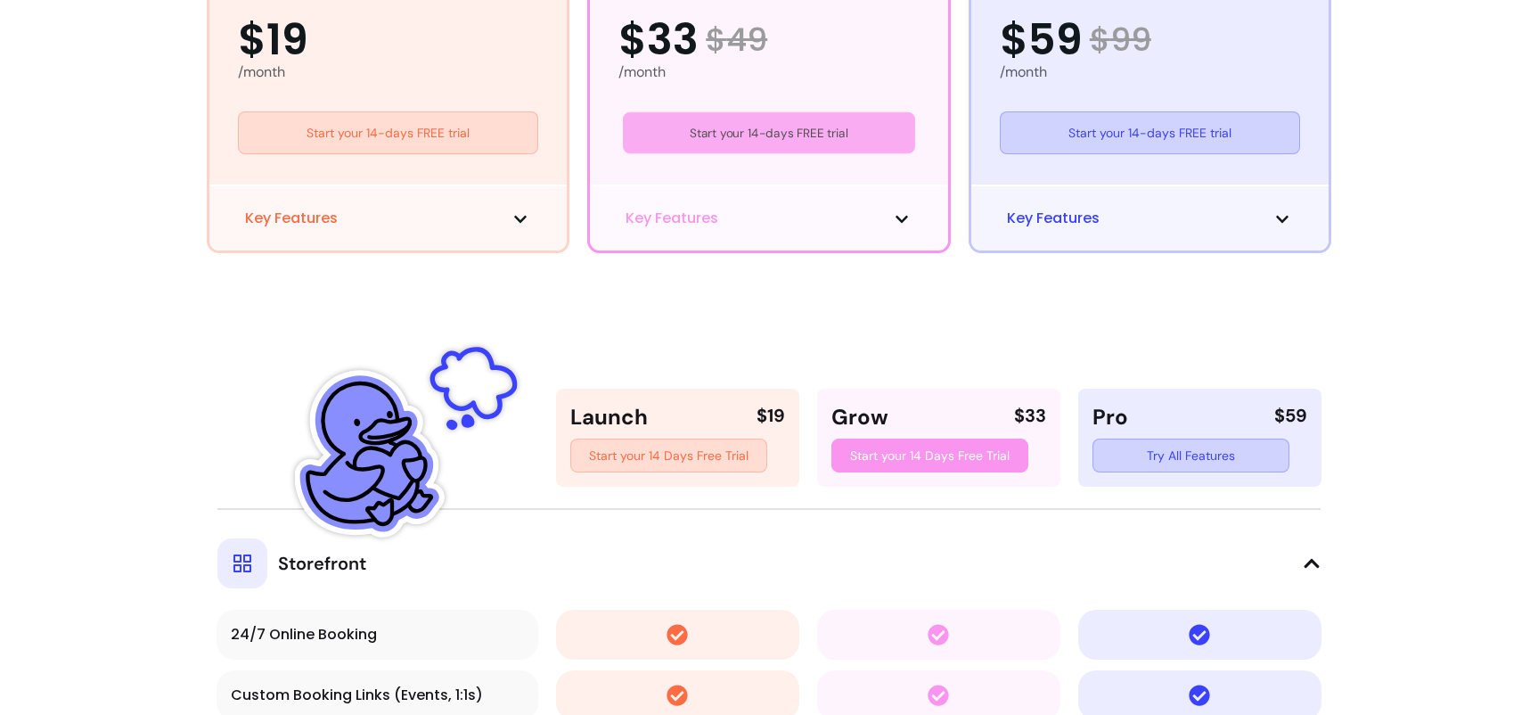
click at [696, 135] on link "Start your 14-days FREE trial" at bounding box center [768, 133] width 291 height 42
